Goal: Transaction & Acquisition: Download file/media

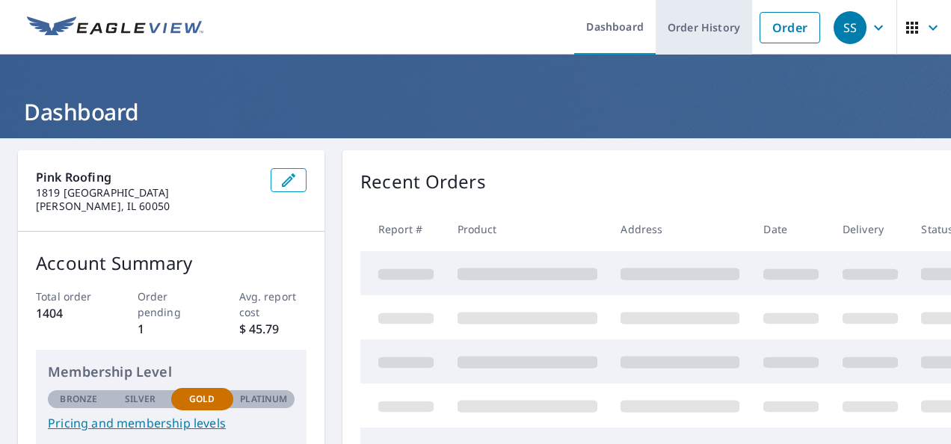
click at [692, 28] on link "Order History" at bounding box center [704, 27] width 96 height 55
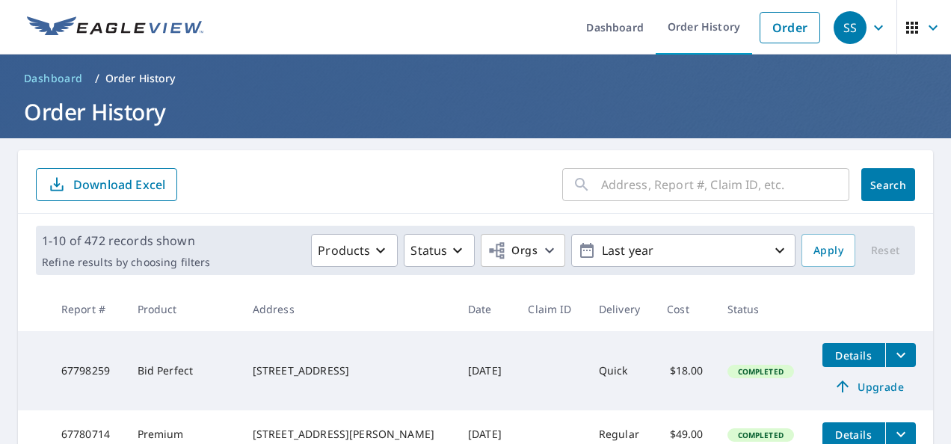
click at [680, 181] on input "text" at bounding box center [725, 185] width 248 height 42
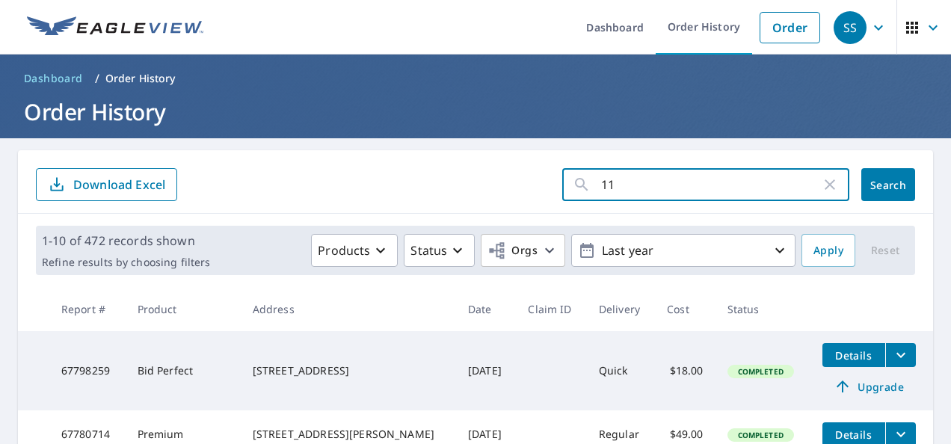
type input "114"
click button "Search" at bounding box center [888, 184] width 54 height 33
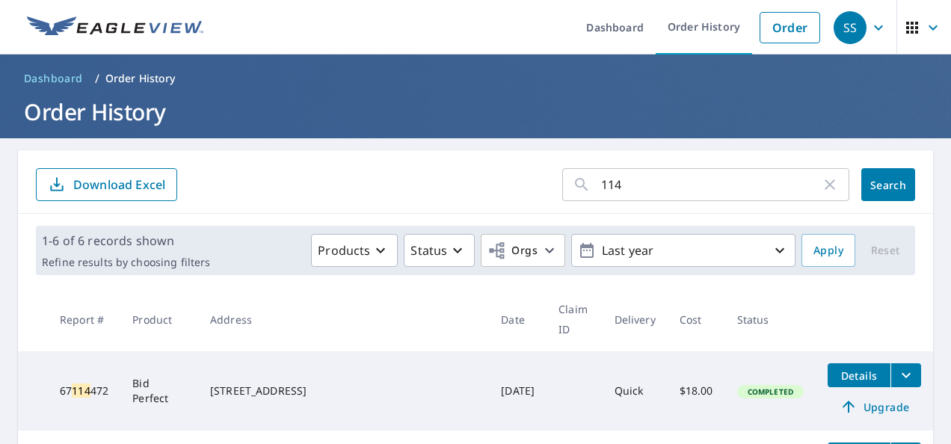
click at [633, 194] on input "114" at bounding box center [711, 185] width 220 height 42
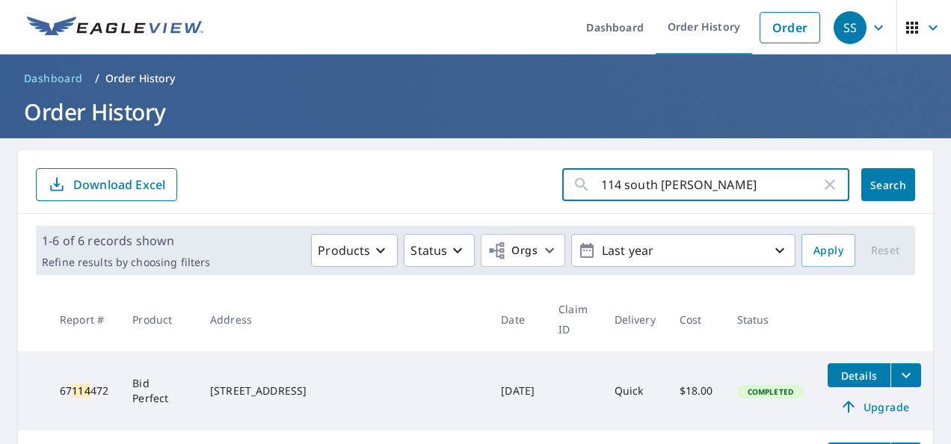
type input "114 south sheridan"
click button "Search" at bounding box center [888, 184] width 54 height 33
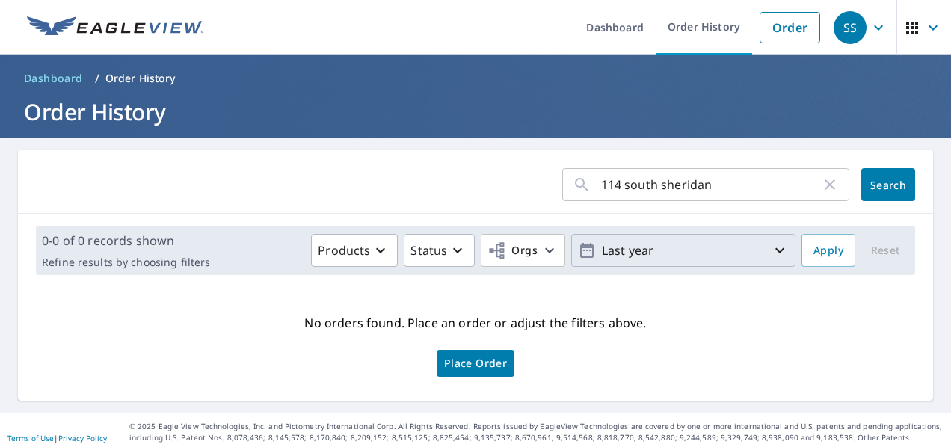
click at [648, 245] on p "Last year" at bounding box center [683, 251] width 175 height 26
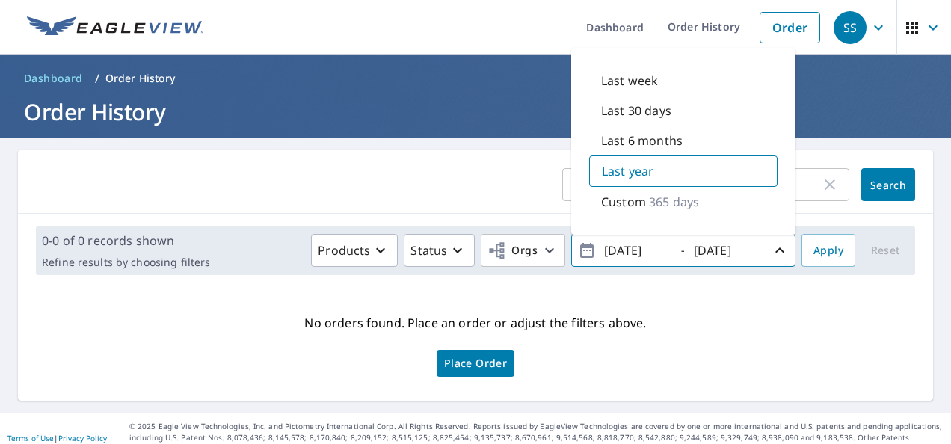
click at [617, 139] on p "Last 6 months" at bounding box center [642, 141] width 82 height 18
type input "2025/04/09"
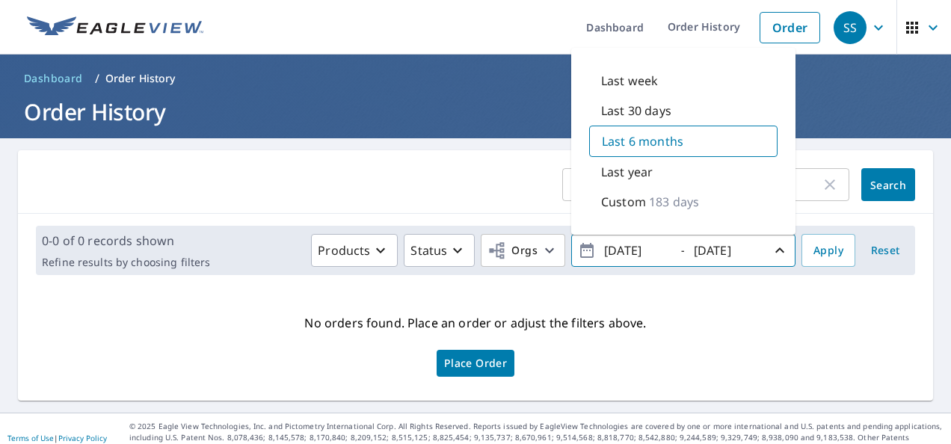
click at [474, 182] on form "114 south sheridan ​ Search" at bounding box center [475, 184] width 879 height 33
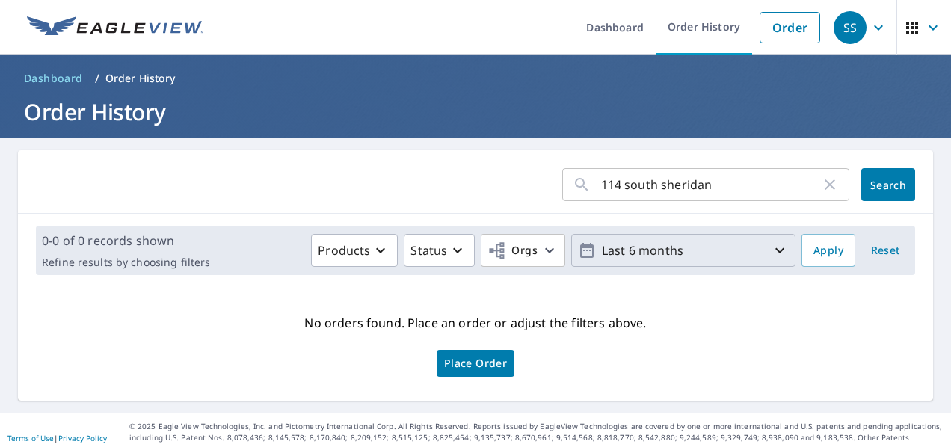
click at [877, 187] on span "Search" at bounding box center [888, 185] width 30 height 14
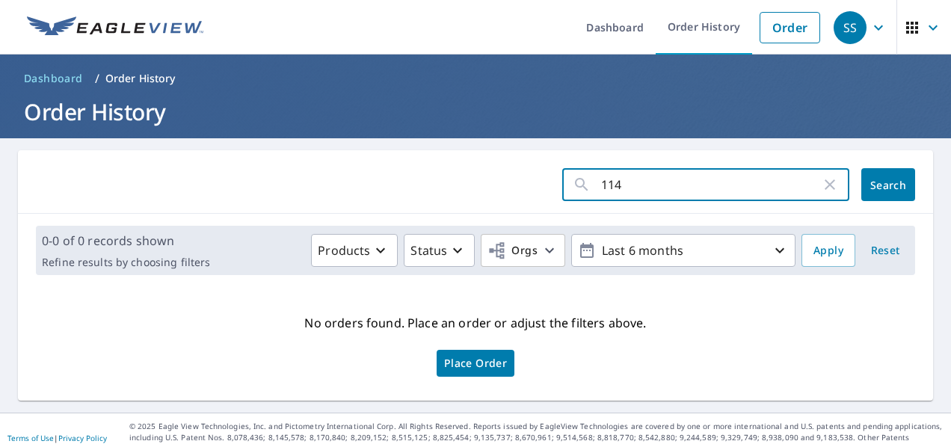
type input "114"
click button "Search" at bounding box center [888, 184] width 54 height 33
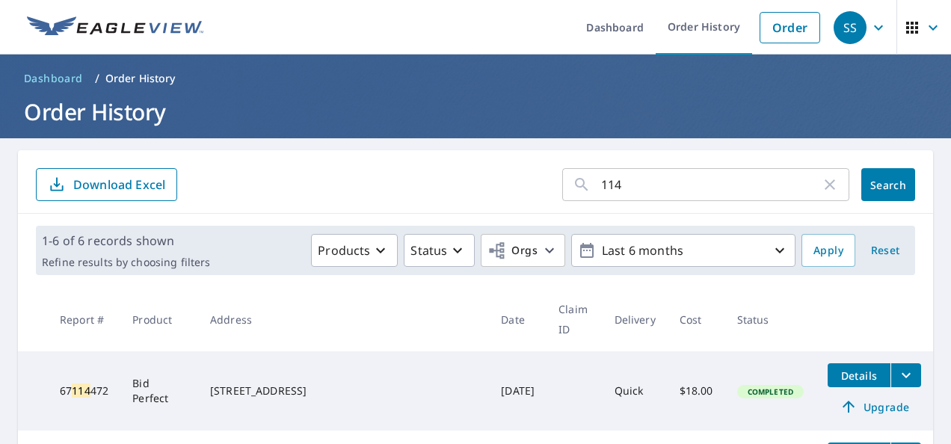
click at [627, 188] on input "114" at bounding box center [711, 185] width 220 height 42
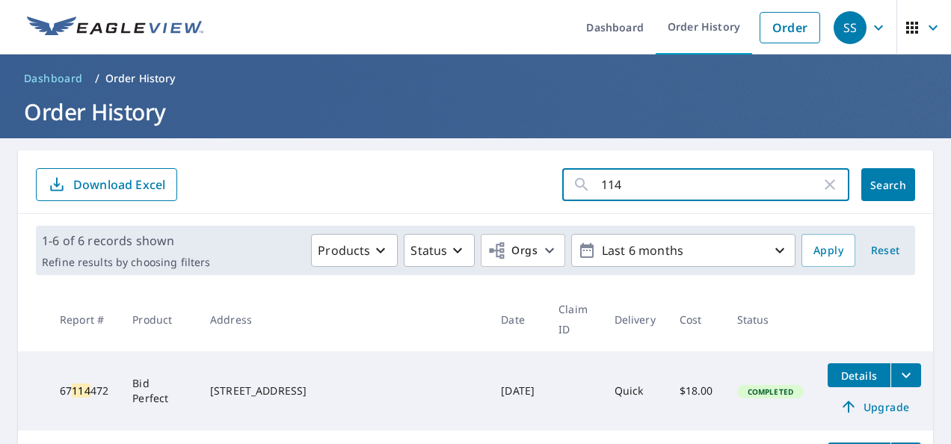
click at [627, 188] on input "114" at bounding box center [711, 185] width 220 height 42
type input "SheridaN"
click button "Search" at bounding box center [888, 184] width 54 height 33
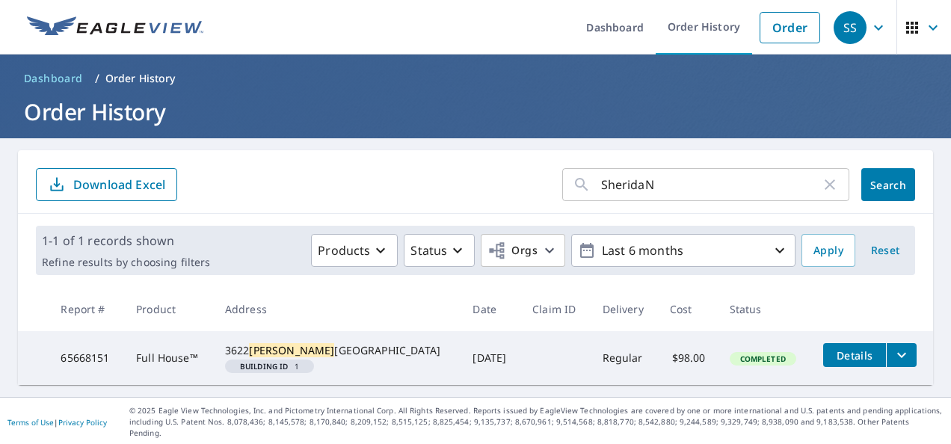
click at [664, 186] on input "SheridaN" at bounding box center [711, 185] width 220 height 42
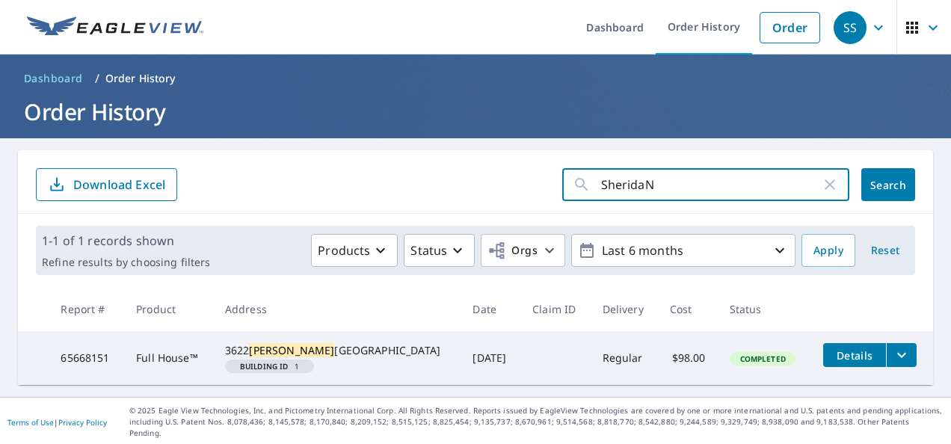
click at [664, 186] on input "SheridaN" at bounding box center [711, 185] width 220 height 42
type input "20955"
click button "Search" at bounding box center [888, 184] width 54 height 33
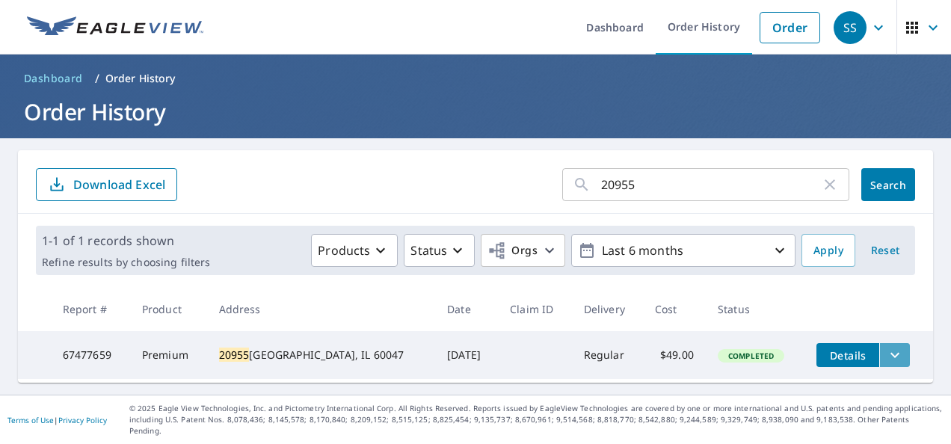
click at [886, 350] on icon "filesDropdownBtn-67477659" at bounding box center [895, 355] width 18 height 18
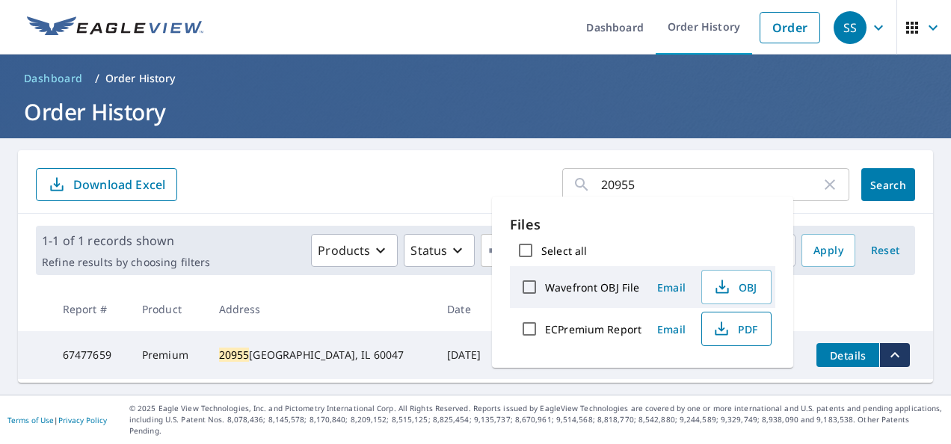
click at [730, 329] on span "PDF" at bounding box center [735, 329] width 48 height 18
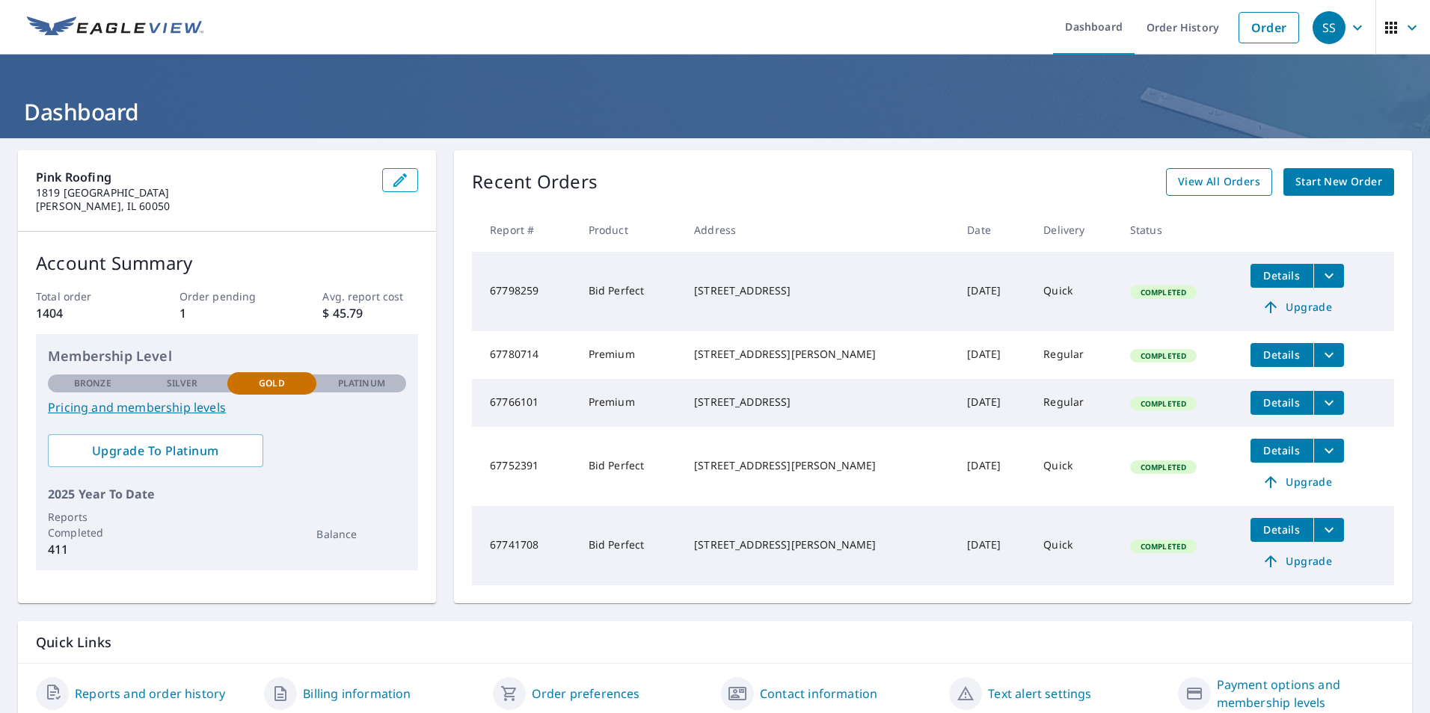
click at [1190, 173] on span "View All Orders" at bounding box center [1219, 182] width 82 height 19
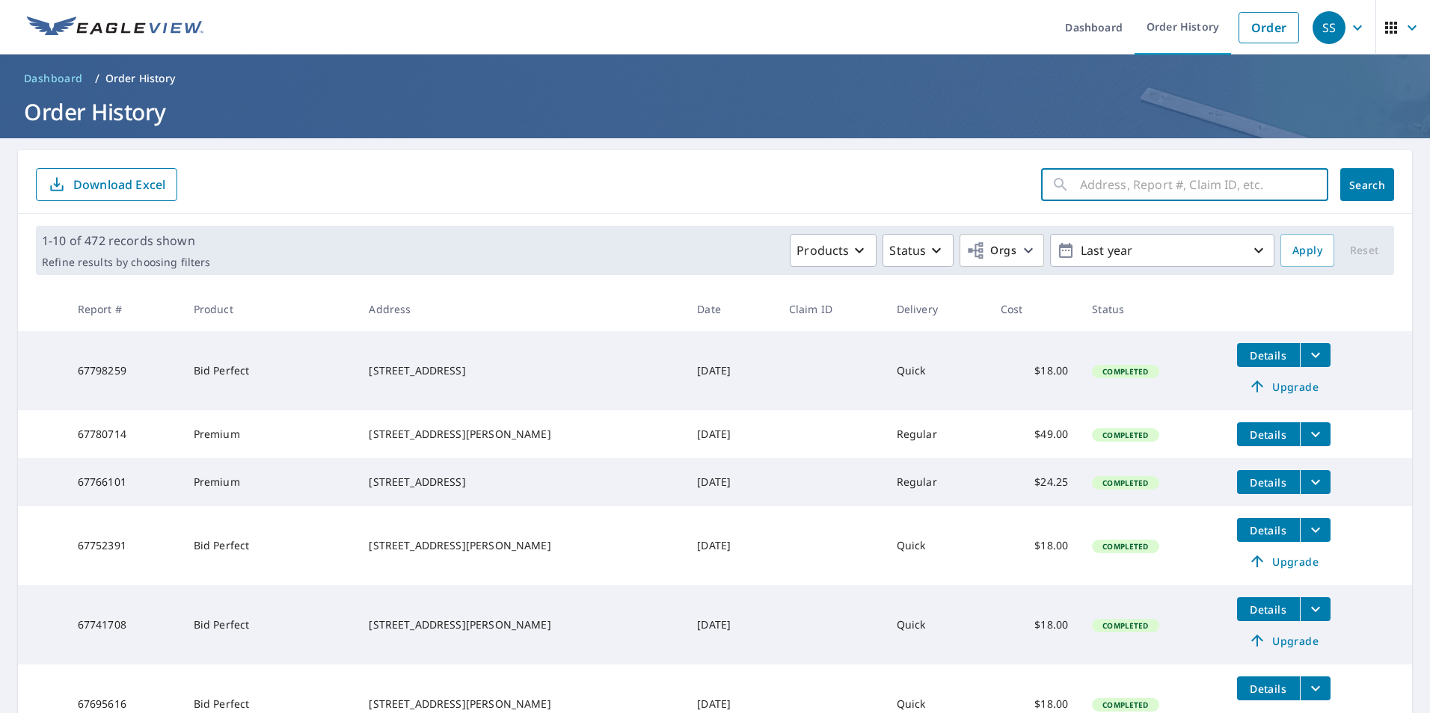
click at [1190, 173] on input "text" at bounding box center [1204, 185] width 248 height 42
type input "302"
click button "Search" at bounding box center [1367, 184] width 54 height 33
